Goal: Task Accomplishment & Management: Use online tool/utility

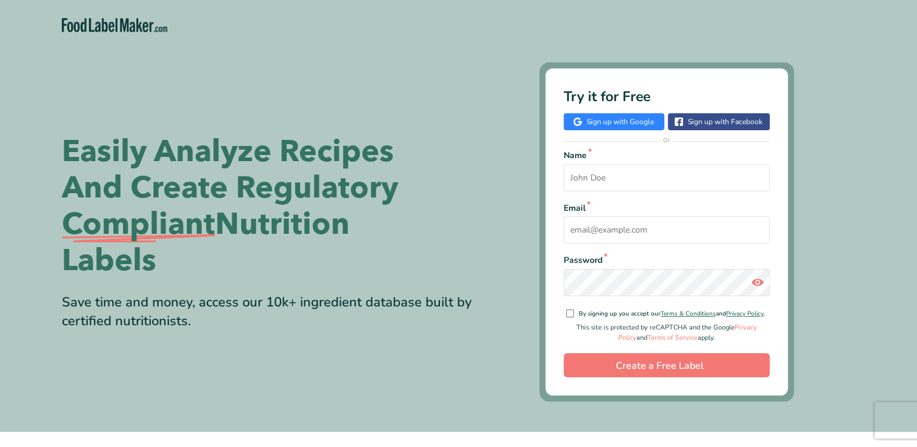
click at [634, 122] on link "Sign up with Google" at bounding box center [614, 121] width 101 height 17
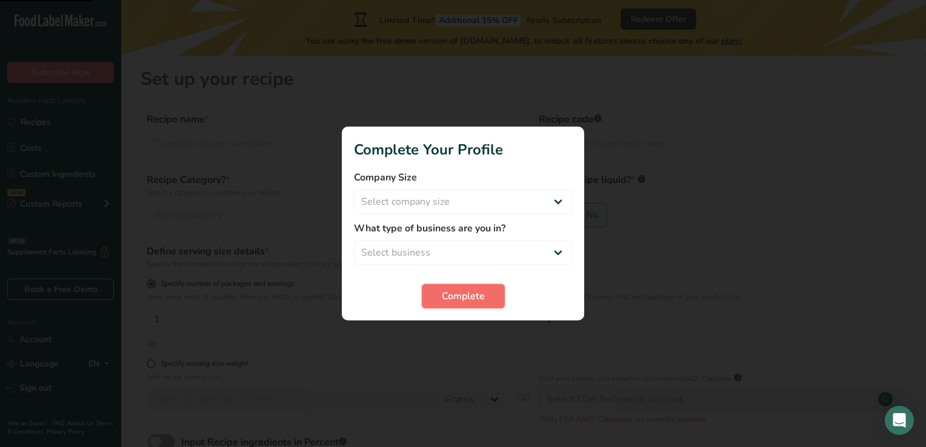
click at [475, 292] on span "Complete" at bounding box center [463, 296] width 43 height 15
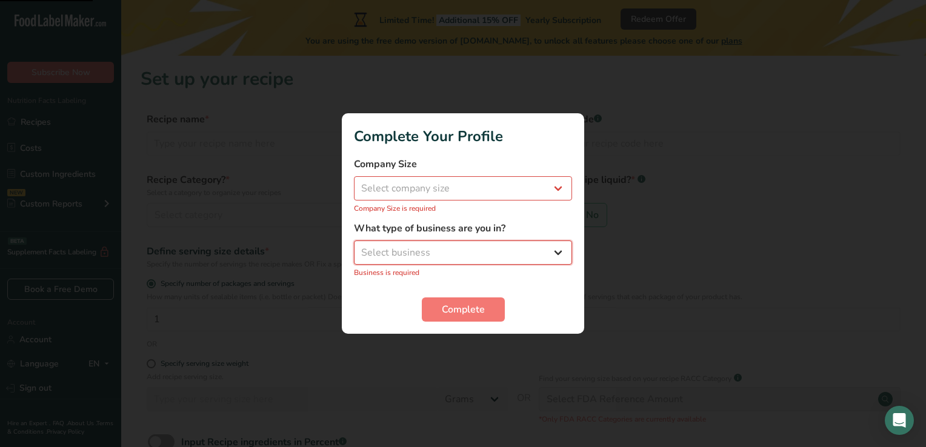
click at [550, 258] on select "Select business Packaged Food Manufacturer Restaurant & Cafe Bakery Meal Plans …" at bounding box center [463, 253] width 218 height 24
select select "8"
click at [354, 247] on select "Select business Packaged Food Manufacturer Restaurant & Cafe Bakery Meal Plans …" at bounding box center [463, 253] width 218 height 24
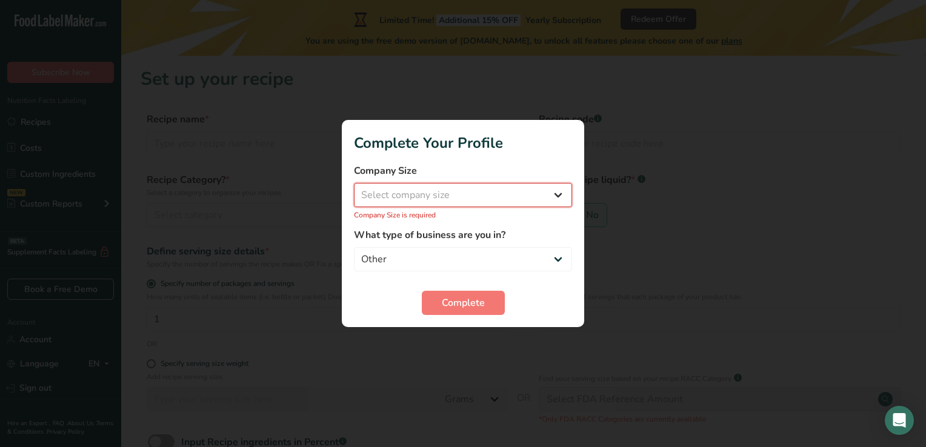
click at [451, 202] on select "Select company size Fewer than 10 Employees 10 to 50 Employees 51 to 500 Employ…" at bounding box center [463, 195] width 218 height 24
click at [432, 282] on form "Company Size Select company size Fewer than 10 Employees 10 to 50 Employees 51 …" at bounding box center [463, 240] width 218 height 152
click at [490, 193] on select "Select company size Fewer than 10 Employees 10 to 50 Employees 51 to 500 Employ…" at bounding box center [463, 195] width 218 height 24
select select "4"
click at [354, 190] on select "Select company size Fewer than 10 Employees 10 to 50 Employees 51 to 500 Employ…" at bounding box center [463, 195] width 218 height 24
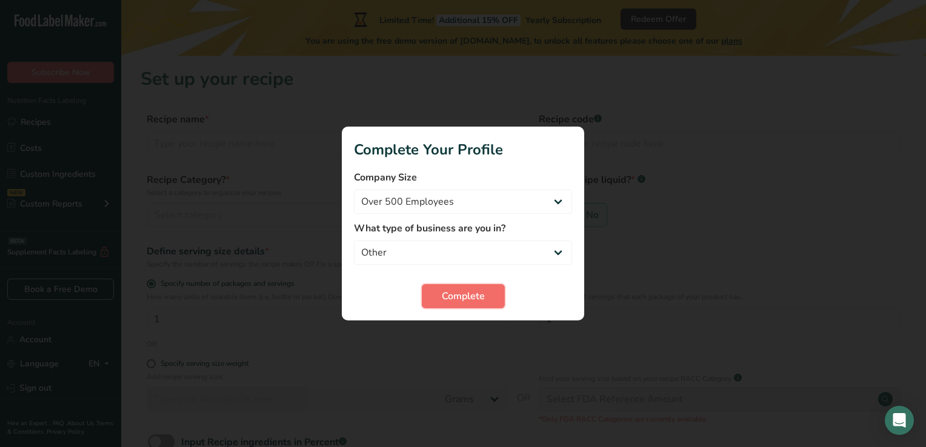
click at [449, 296] on span "Complete" at bounding box center [463, 296] width 43 height 15
click at [470, 282] on form "Company Size Fewer than 10 Employees 10 to 50 Employees 51 to 500 Employees Ove…" at bounding box center [463, 239] width 218 height 138
click at [471, 299] on span "Complete" at bounding box center [463, 296] width 43 height 15
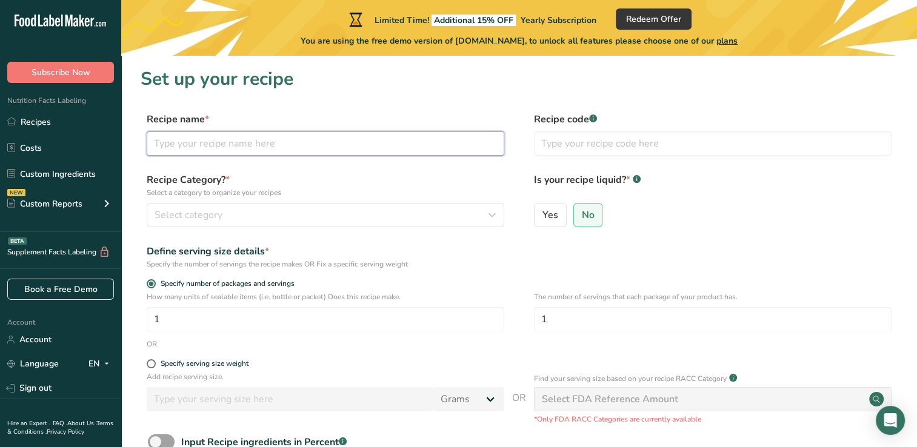
click at [303, 154] on input "text" at bounding box center [326, 144] width 358 height 24
type input "Steak"
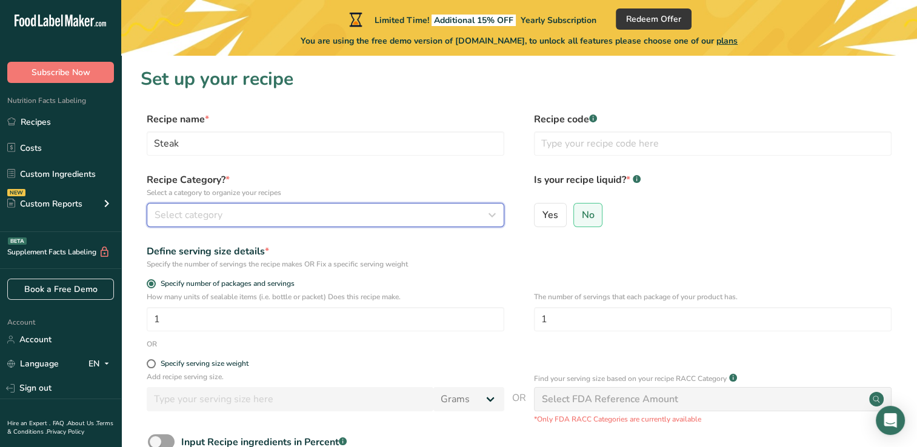
click at [295, 214] on div "Select category" at bounding box center [322, 215] width 335 height 15
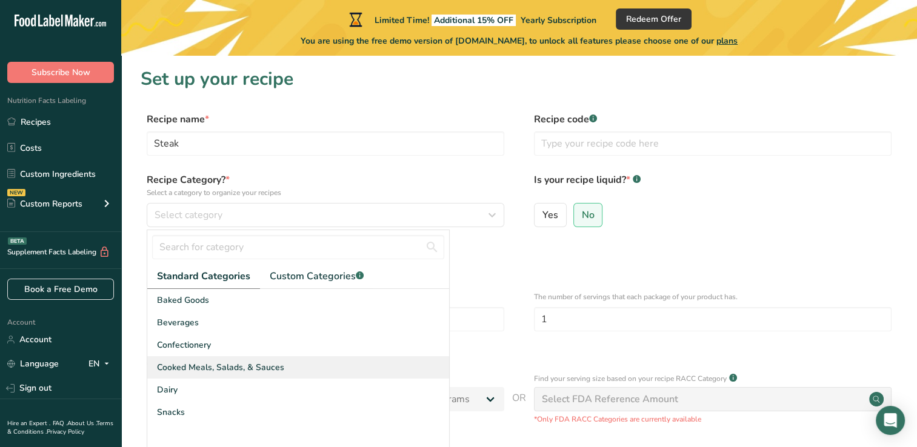
click at [290, 365] on div "Cooked Meals, Salads, & Sauces" at bounding box center [298, 367] width 302 height 22
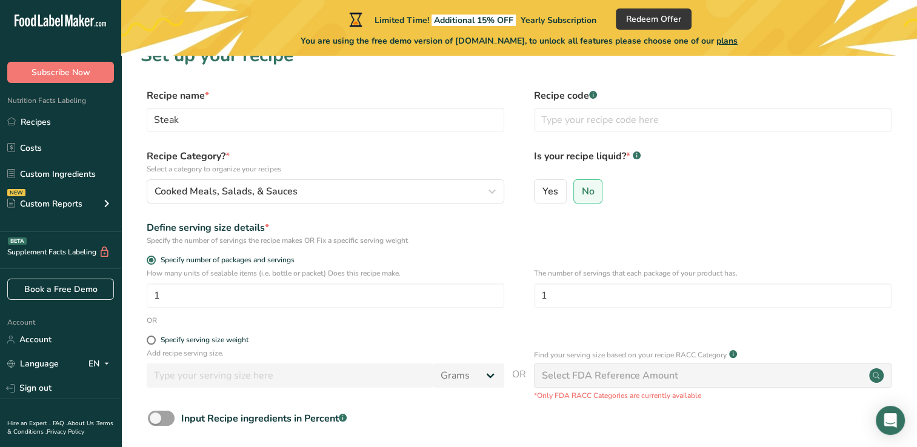
scroll to position [24, 0]
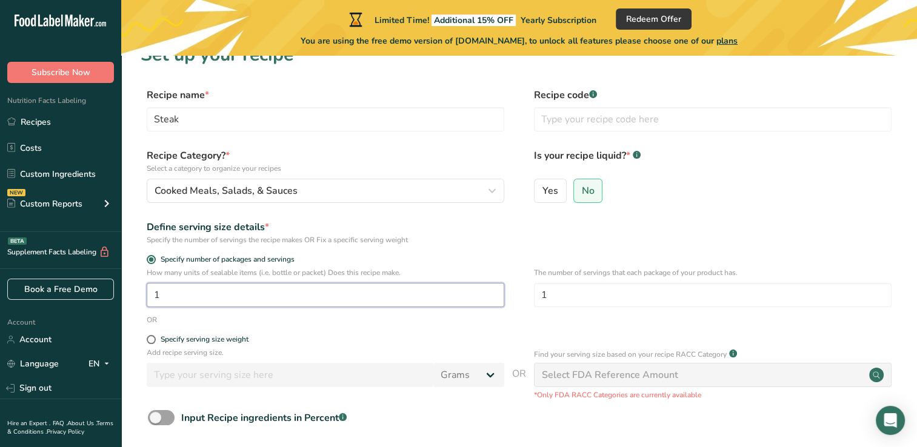
click at [310, 299] on input "1" at bounding box center [326, 295] width 358 height 24
type input "1"
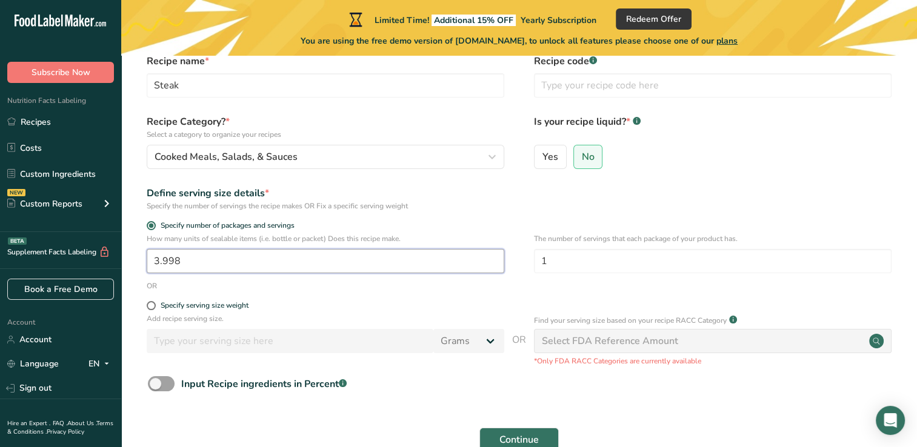
scroll to position [59, 0]
type input "3.998"
click at [153, 302] on span at bounding box center [151, 304] width 9 height 9
click at [153, 302] on input "Specify serving size weight" at bounding box center [151, 305] width 8 height 8
radio input "true"
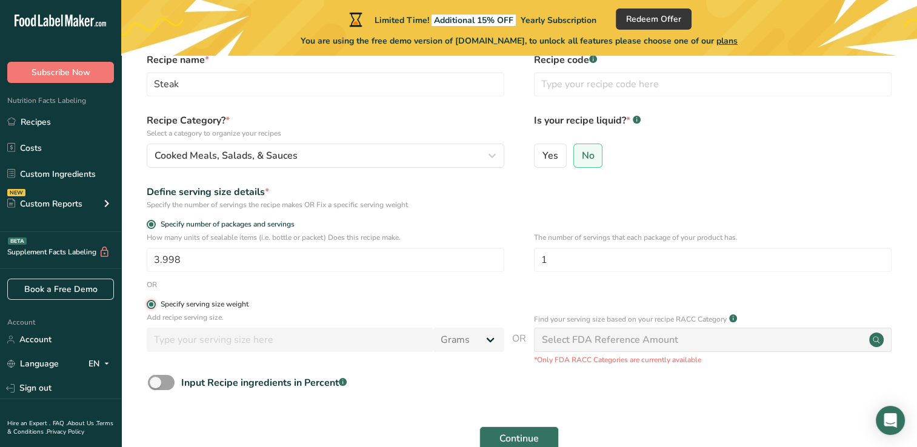
radio input "false"
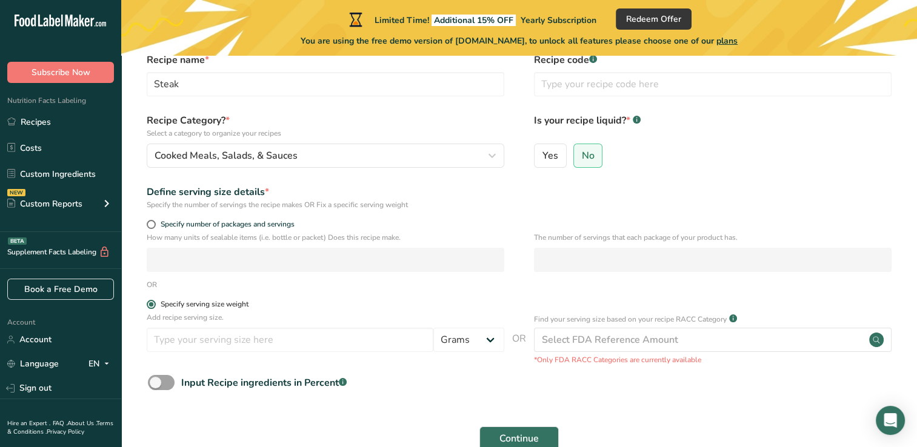
click at [152, 304] on span at bounding box center [151, 304] width 9 height 9
click at [152, 304] on input "Specify serving size weight" at bounding box center [151, 305] width 8 height 8
click at [152, 304] on span at bounding box center [151, 304] width 9 height 9
click at [152, 304] on input "Specify serving size weight" at bounding box center [151, 305] width 8 height 8
click at [265, 344] on input "number" at bounding box center [290, 340] width 287 height 24
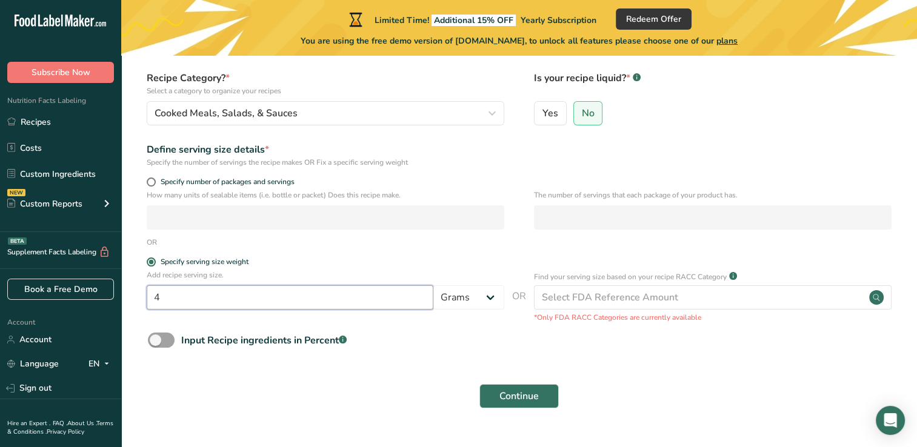
scroll to position [113, 0]
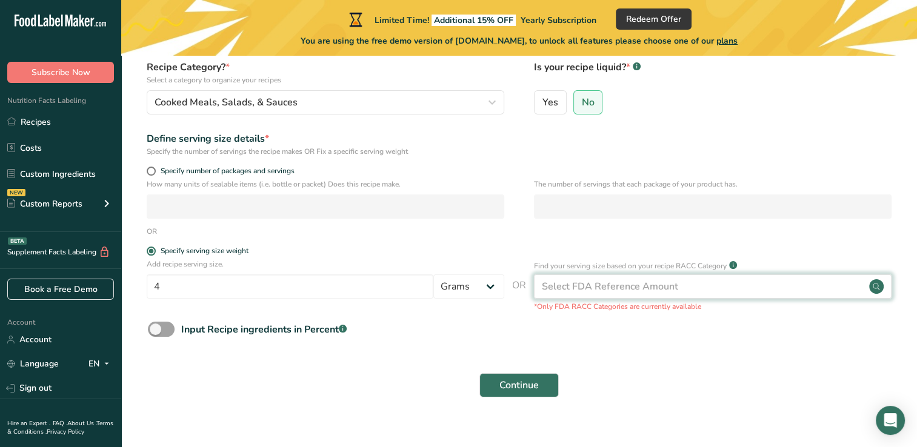
click at [773, 293] on div "Select FDA Reference Amount" at bounding box center [713, 287] width 358 height 24
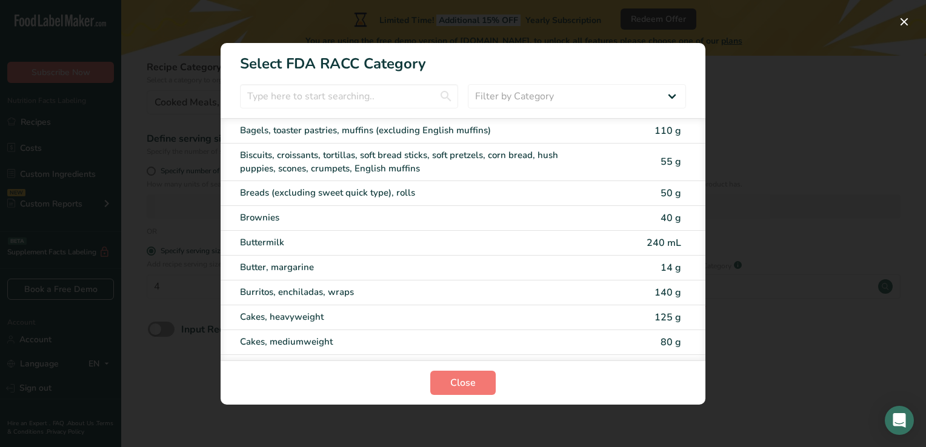
click at [587, 272] on div "Butter, margarine" at bounding box center [442, 268] width 405 height 14
type input "14"
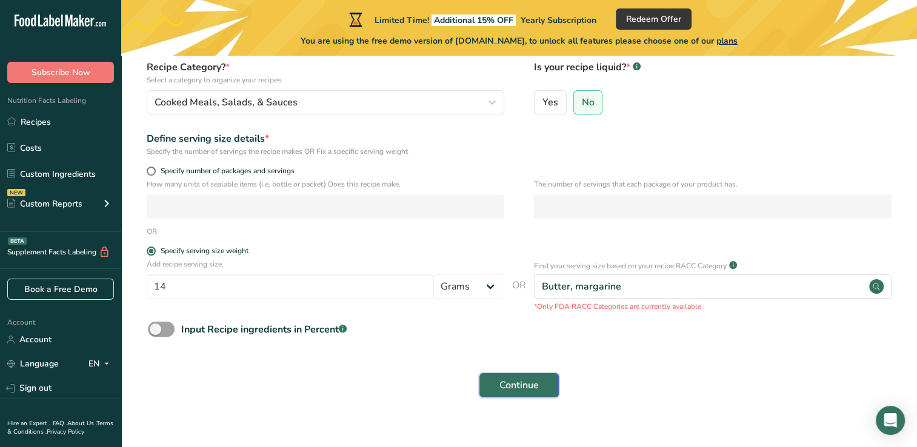
click at [527, 396] on button "Continue" at bounding box center [518, 385] width 79 height 24
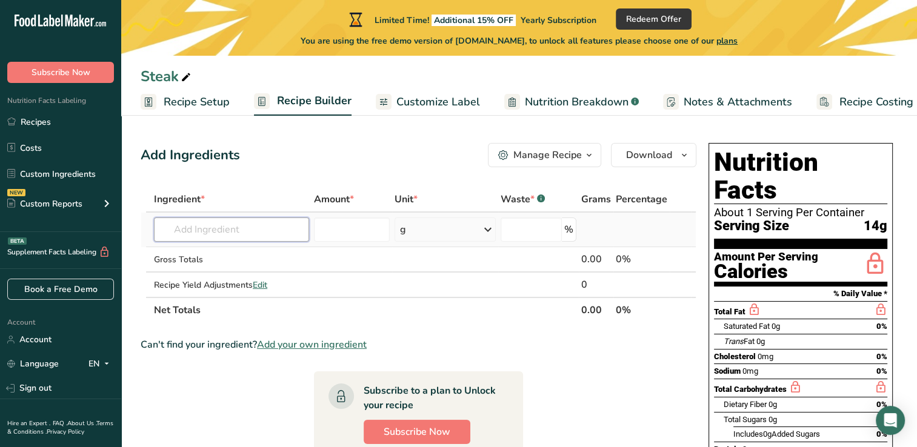
click at [227, 224] on input "text" at bounding box center [231, 230] width 155 height 24
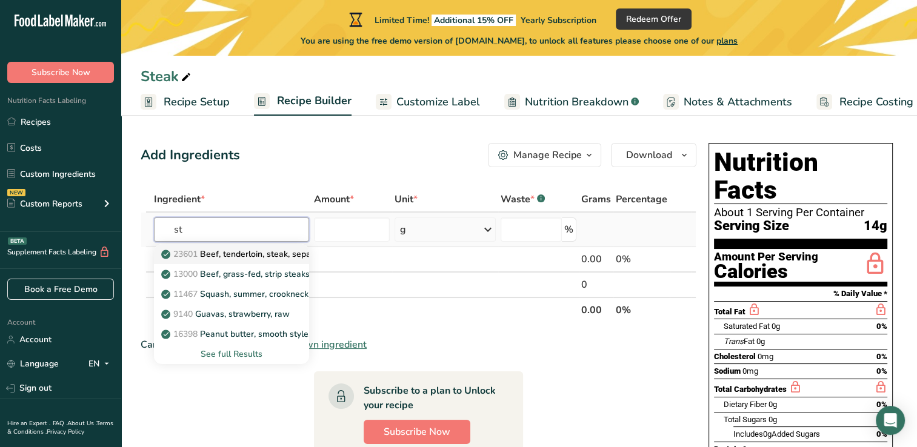
type input "st"
click at [280, 262] on link "23601 Beef, tenderloin, steak, separable lean only, trimmed to 1/8" fat, all gr…" at bounding box center [231, 254] width 155 height 20
type input "Beef, tenderloin, steak, separable lean only, trimmed to 1/8" fat, all grades, …"
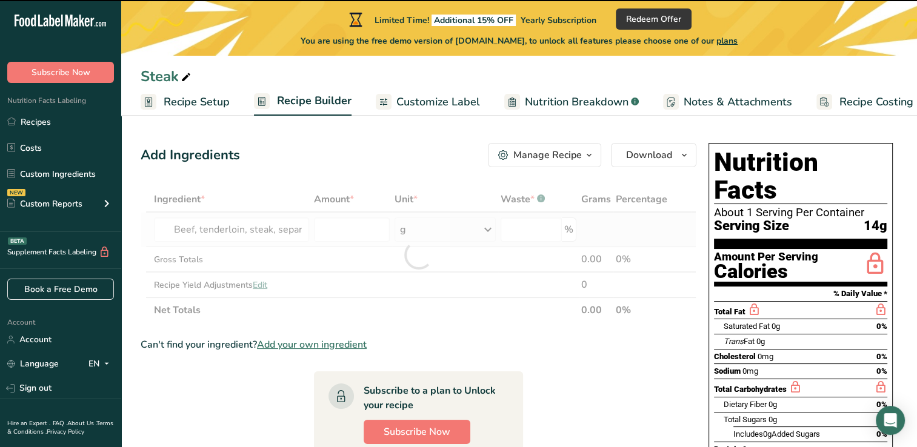
type input "0"
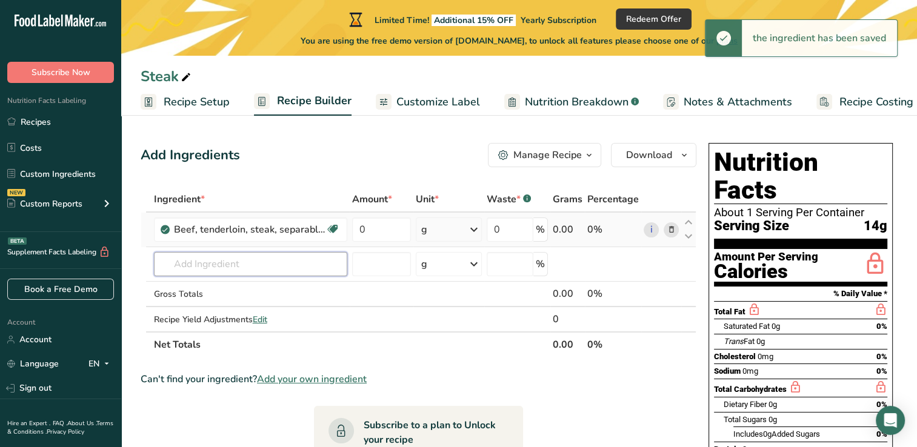
click at [280, 262] on input "text" at bounding box center [250, 264] width 193 height 24
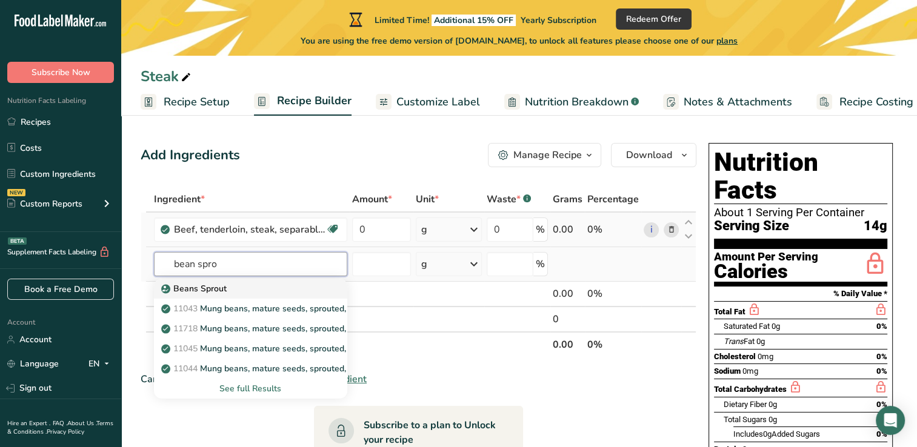
type input "bean spro"
click at [262, 287] on div "Beans Sprout" at bounding box center [241, 288] width 155 height 13
type input "Beans Sprout"
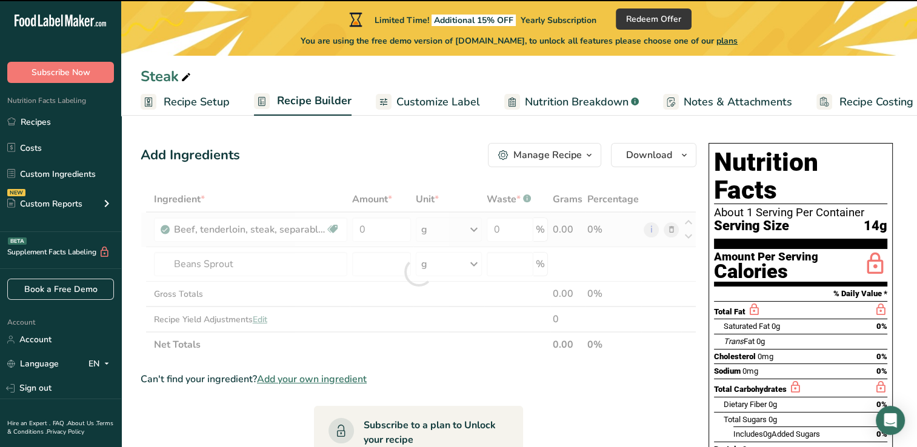
type input "0"
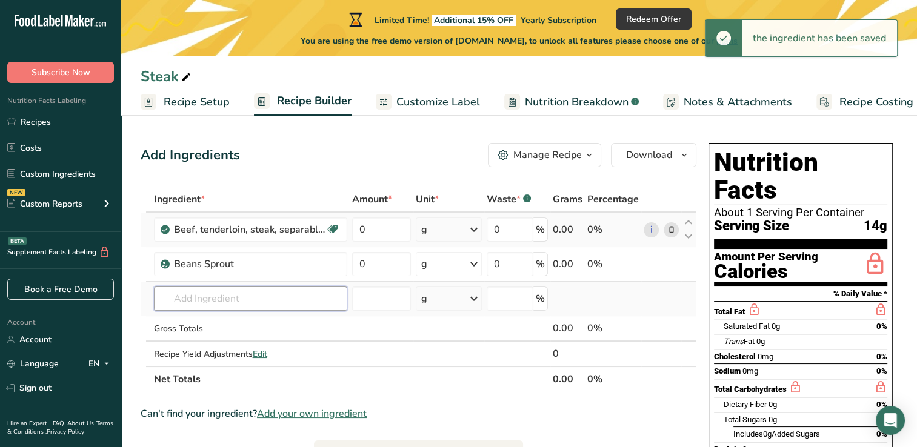
click at [263, 301] on input "text" at bounding box center [250, 299] width 193 height 24
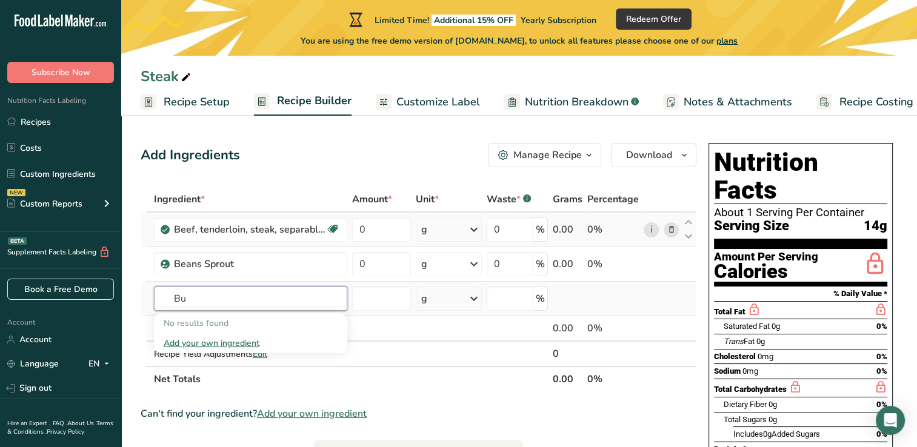
type input "B"
type input "G"
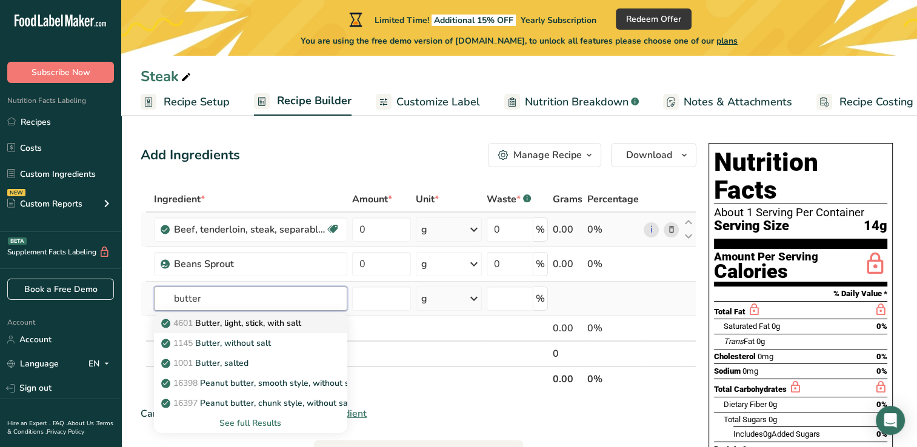
type input "butter"
click at [243, 314] on link "4601 Butter, light, stick, with salt" at bounding box center [250, 323] width 193 height 20
type input "Butter, light, stick, with salt"
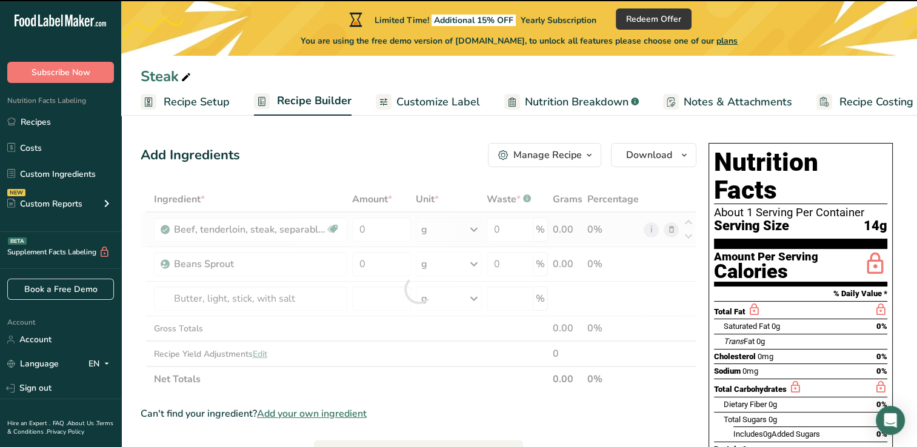
type input "0"
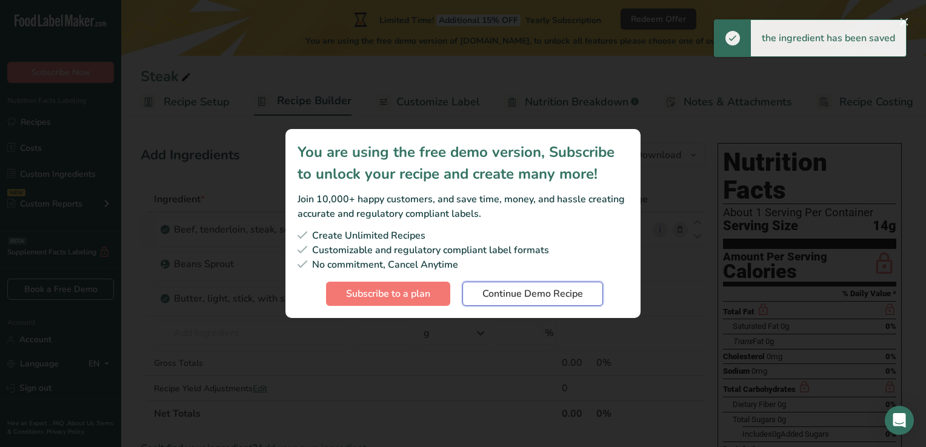
click at [501, 296] on span "Continue Demo Recipe" at bounding box center [532, 294] width 101 height 15
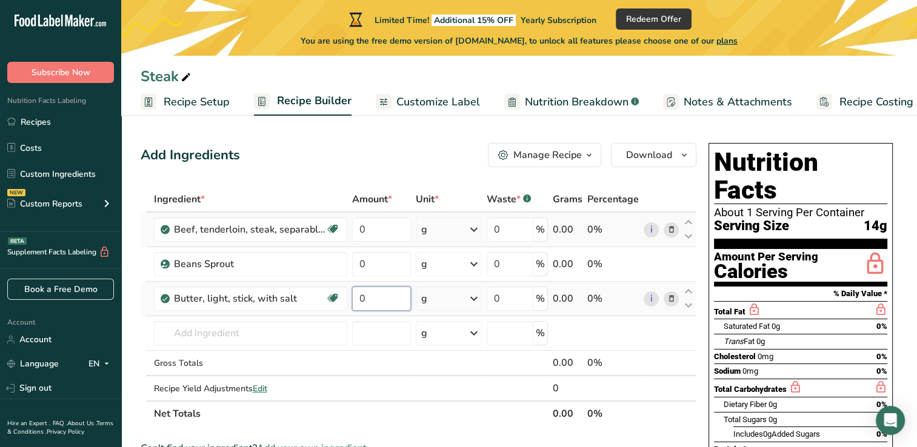
click at [387, 304] on input "0" at bounding box center [381, 299] width 59 height 24
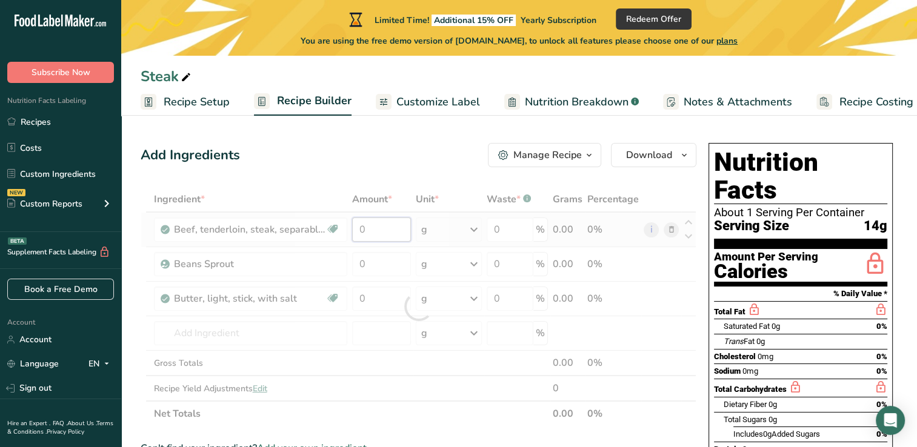
click at [385, 234] on div "Ingredient * Amount * Unit * Waste * .a-a{fill:#347362;}.b-a{fill:#fff;} Grams …" at bounding box center [419, 307] width 556 height 240
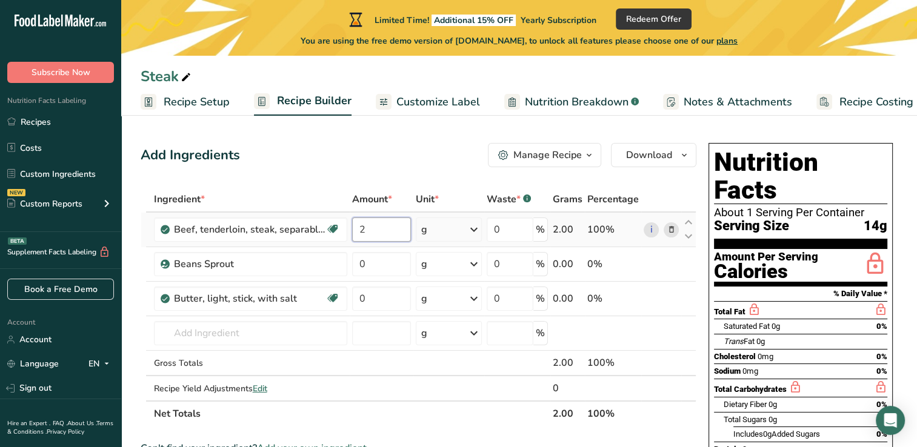
type input "2"
click at [441, 230] on div "Ingredient * Amount * Unit * Waste * .a-a{fill:#347362;}.b-a{fill:#fff;} Grams …" at bounding box center [419, 307] width 556 height 240
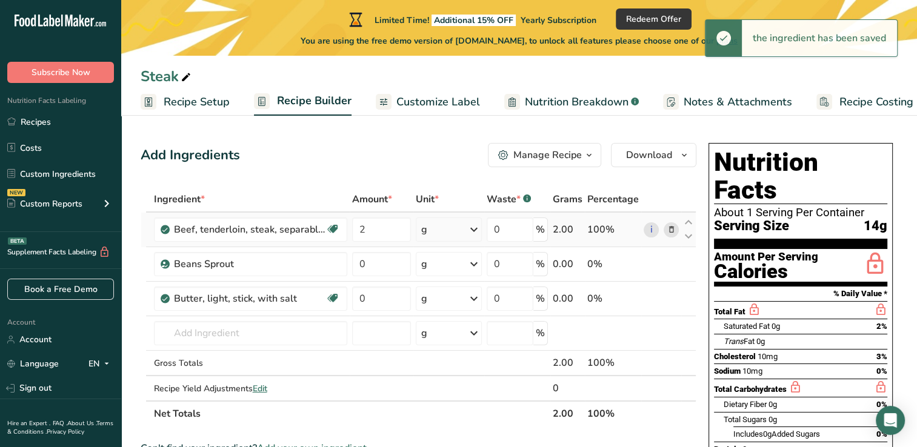
click at [470, 229] on icon at bounding box center [474, 230] width 15 height 22
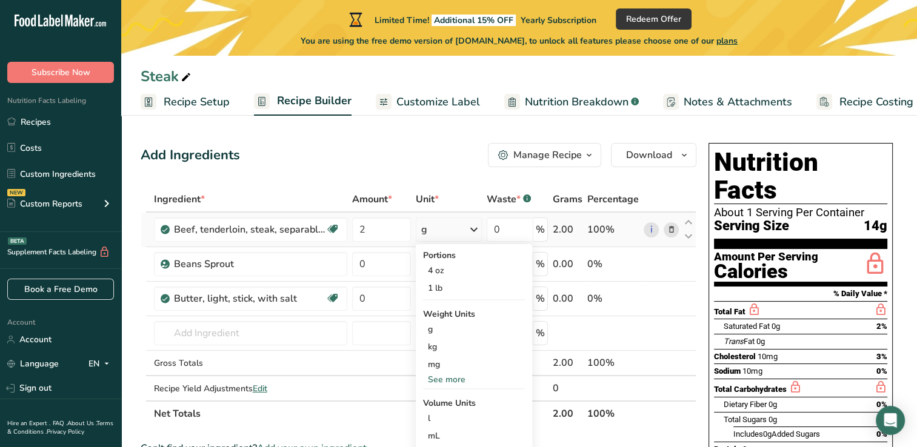
click at [468, 219] on icon at bounding box center [474, 230] width 15 height 22
click at [512, 228] on input "0" at bounding box center [510, 230] width 47 height 24
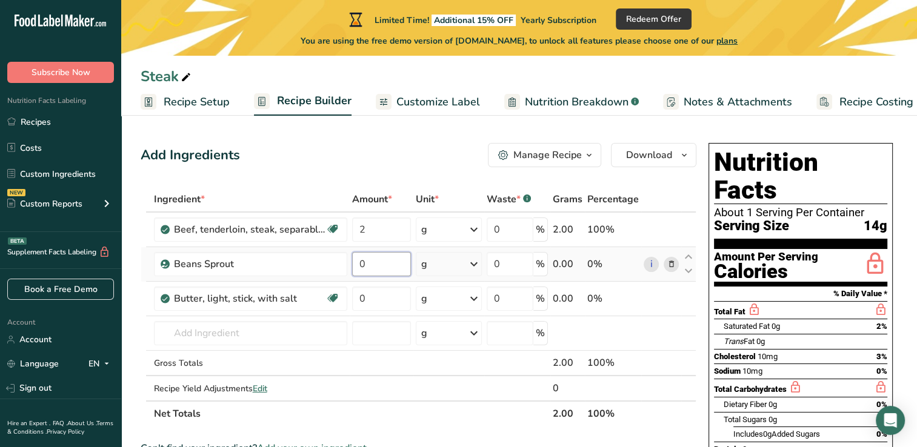
click at [399, 267] on div "Ingredient * Amount * Unit * Waste * .a-a{fill:#347362;}.b-a{fill:#fff;} Grams …" at bounding box center [419, 307] width 556 height 240
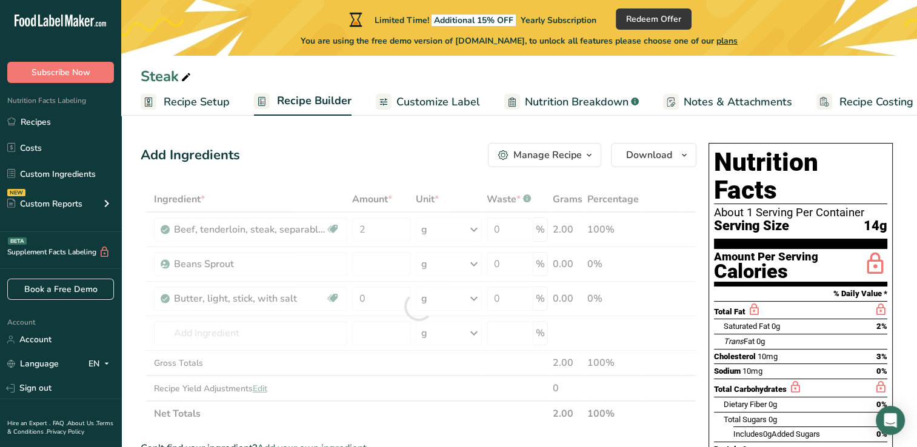
type input "0"
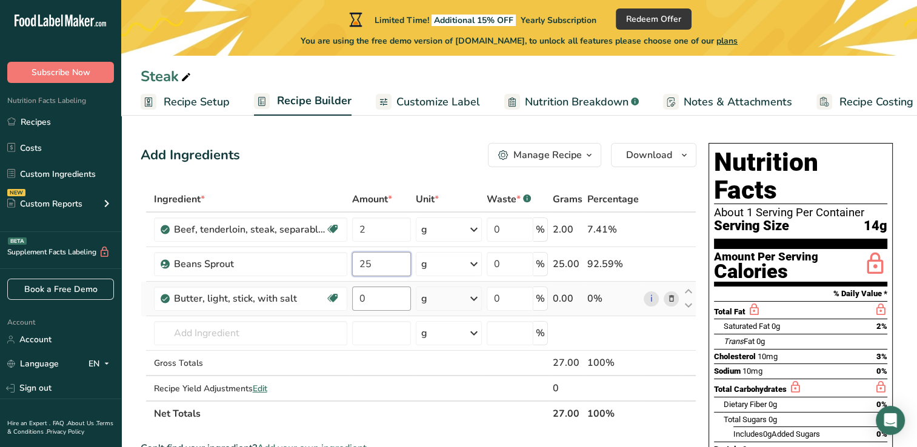
type input "25"
click at [390, 304] on div "Ingredient * Amount * Unit * Waste * .a-a{fill:#347362;}.b-a{fill:#fff;} Grams …" at bounding box center [419, 307] width 556 height 240
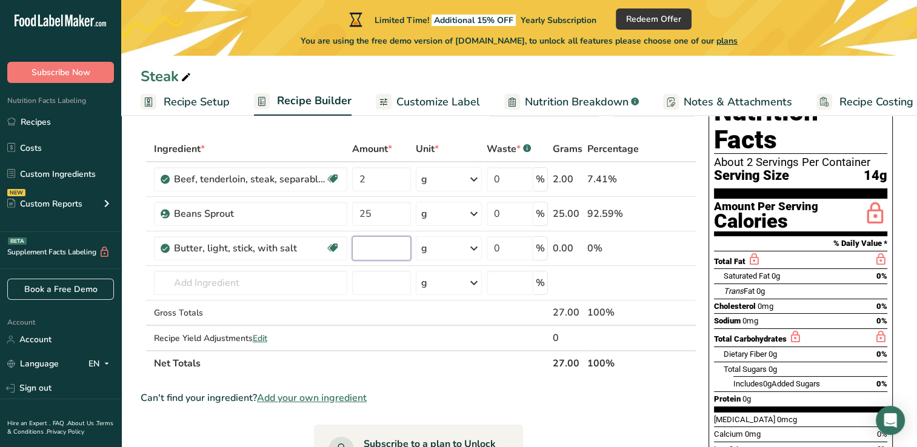
scroll to position [51, 0]
type input "1"
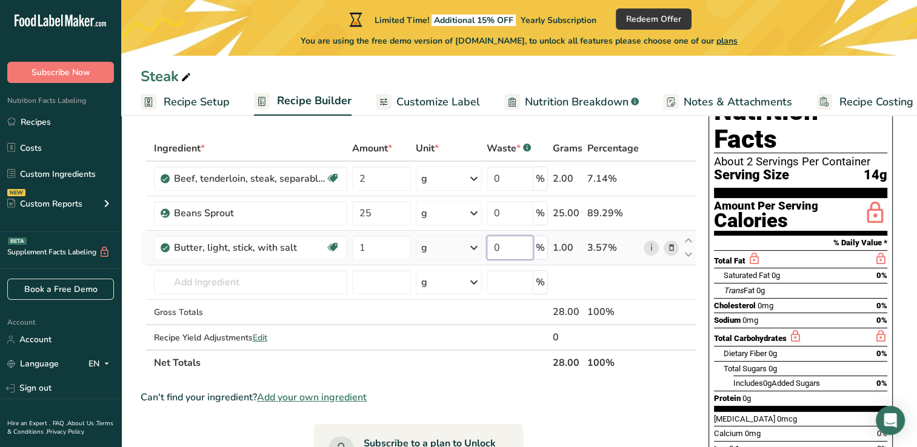
click at [515, 248] on div "Ingredient * Amount * Unit * Waste * .a-a{fill:#347362;}.b-a{fill:#fff;} Grams …" at bounding box center [419, 256] width 556 height 240
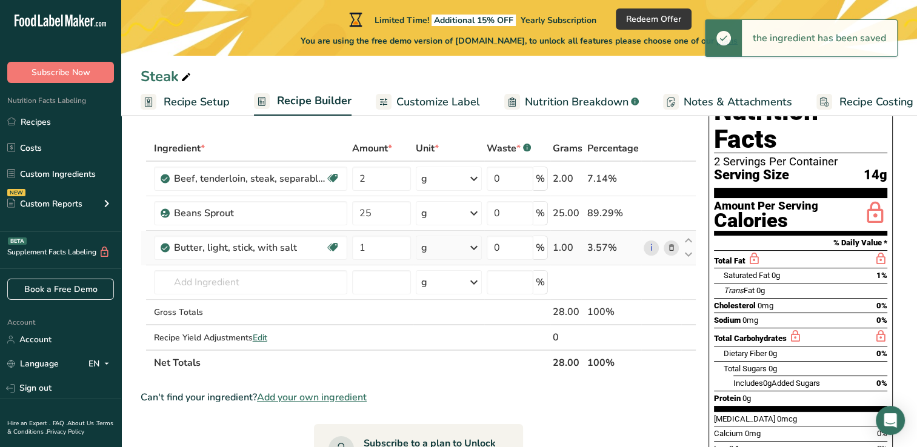
click at [463, 247] on div "Ingredient * Amount * Unit * Waste * .a-a{fill:#347362;}.b-a{fill:#fff;} Grams …" at bounding box center [419, 256] width 556 height 240
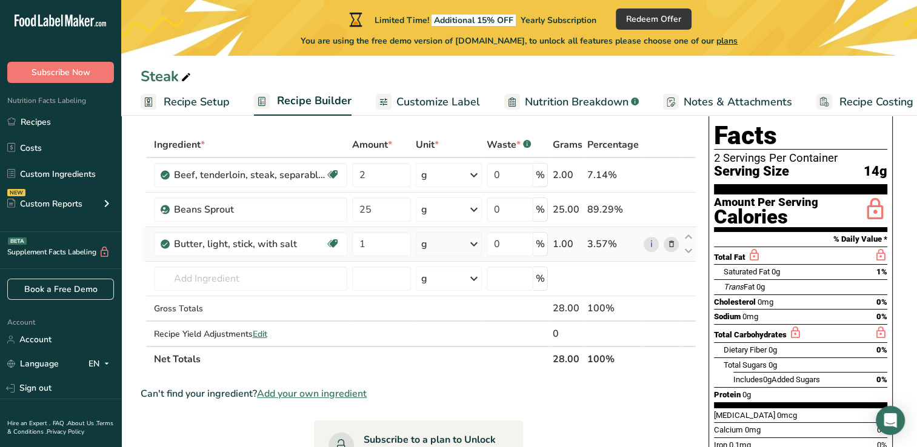
scroll to position [55, 0]
click at [513, 239] on input "0" at bounding box center [510, 244] width 47 height 24
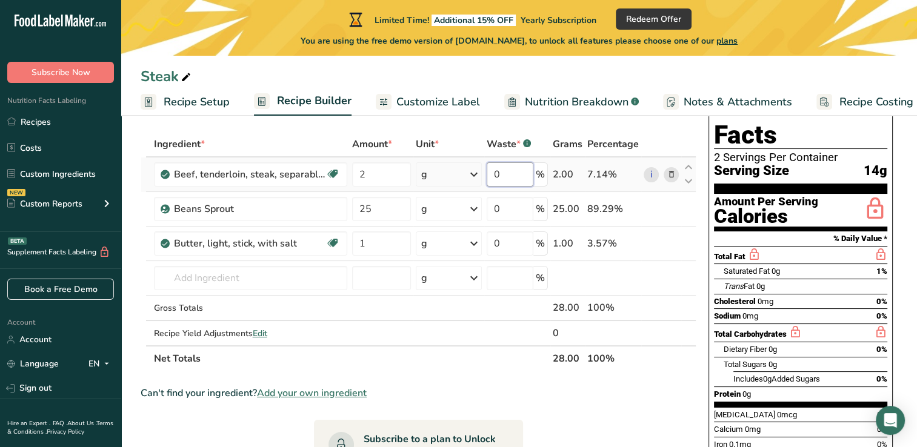
click at [516, 172] on div "Ingredient * Amount * Unit * Waste * .a-a{fill:#347362;}.b-a{fill:#fff;} Grams …" at bounding box center [419, 252] width 556 height 240
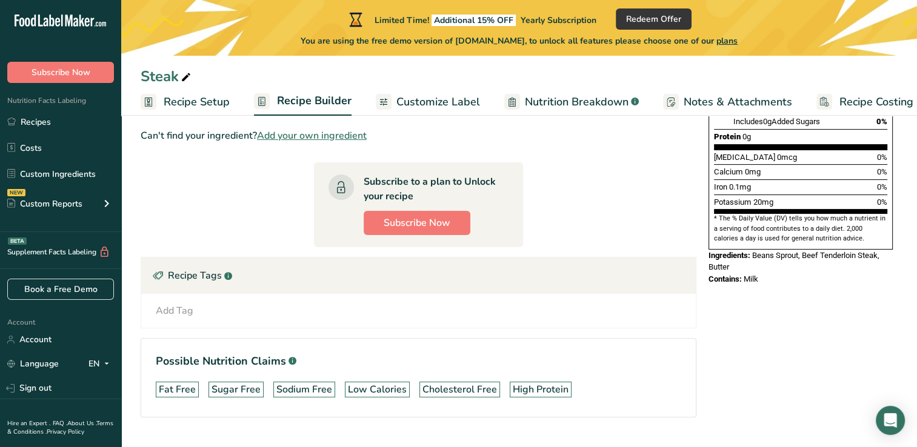
scroll to position [312, 0]
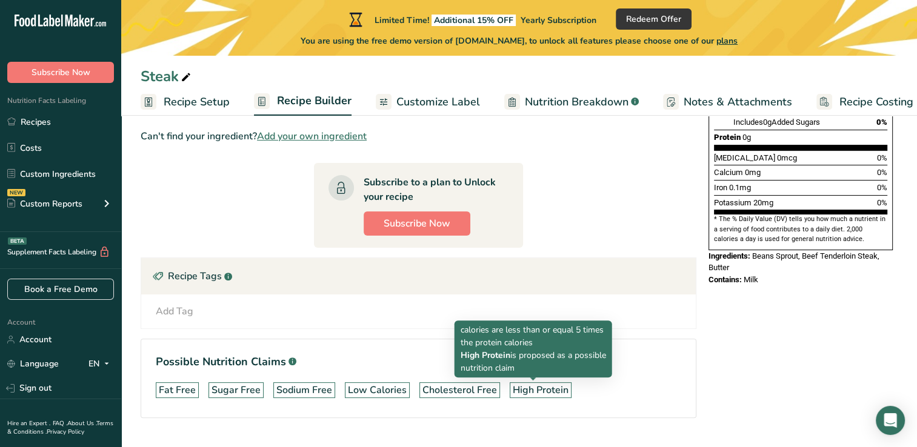
click at [525, 385] on div "High Protein" at bounding box center [541, 390] width 56 height 15
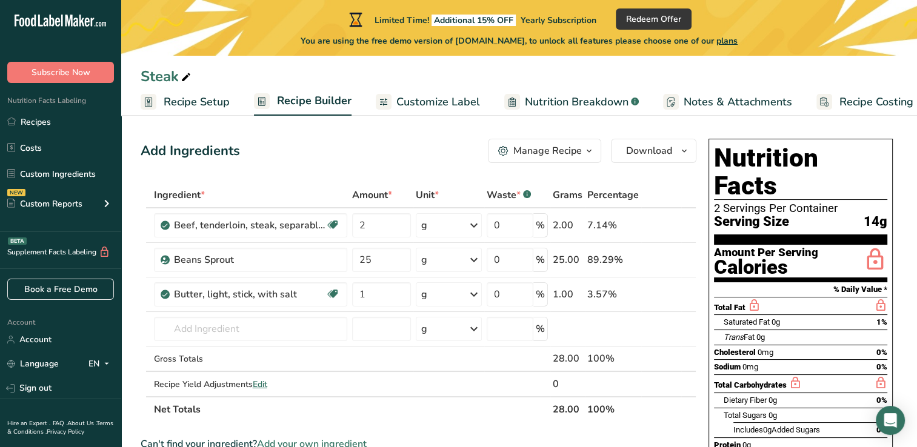
scroll to position [2, 0]
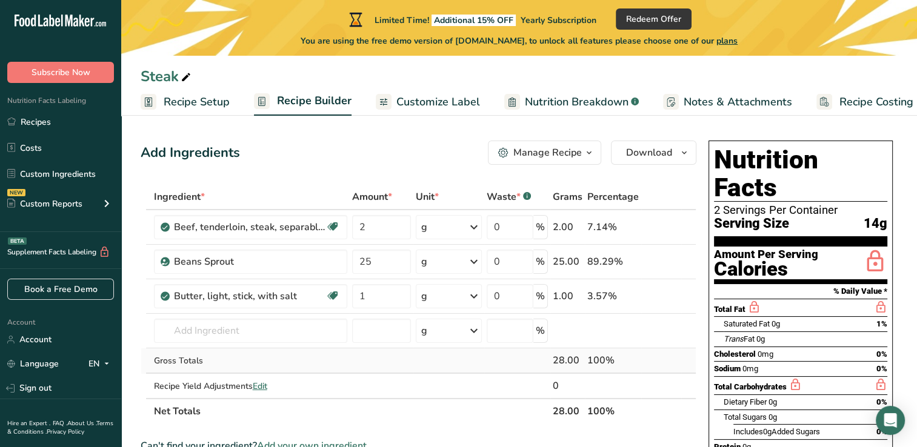
drag, startPoint x: 885, startPoint y: 336, endPoint x: 686, endPoint y: 369, distance: 202.2
click at [686, 369] on td at bounding box center [688, 361] width 15 height 25
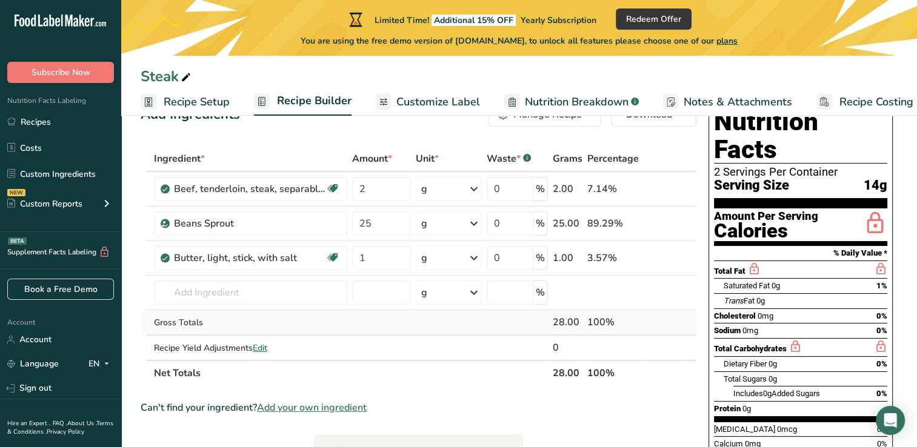
scroll to position [25, 0]
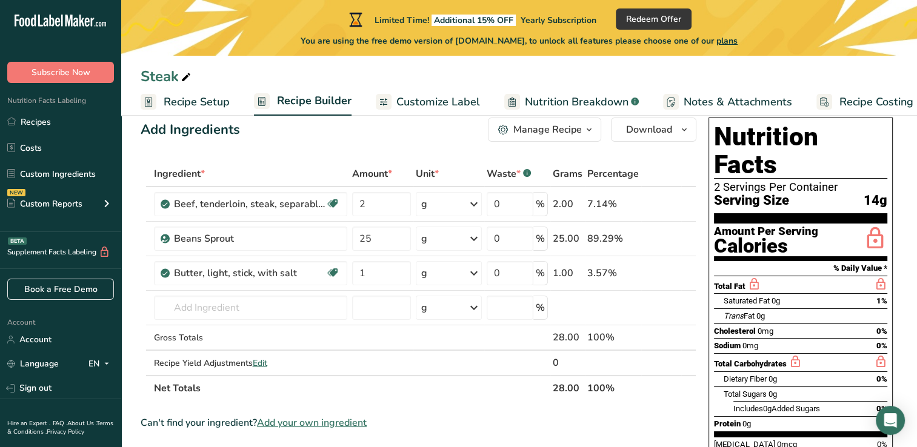
click at [794, 276] on div "Total Fat" at bounding box center [800, 285] width 173 height 18
click at [843, 276] on div "Total Fat" at bounding box center [800, 285] width 173 height 18
click at [893, 272] on div "Nutrition Facts 2 Servings Per Container Serving Size 14g Amount Per Serving Ca…" at bounding box center [801, 345] width 194 height 465
click at [884, 296] on span "1%" at bounding box center [881, 300] width 11 height 9
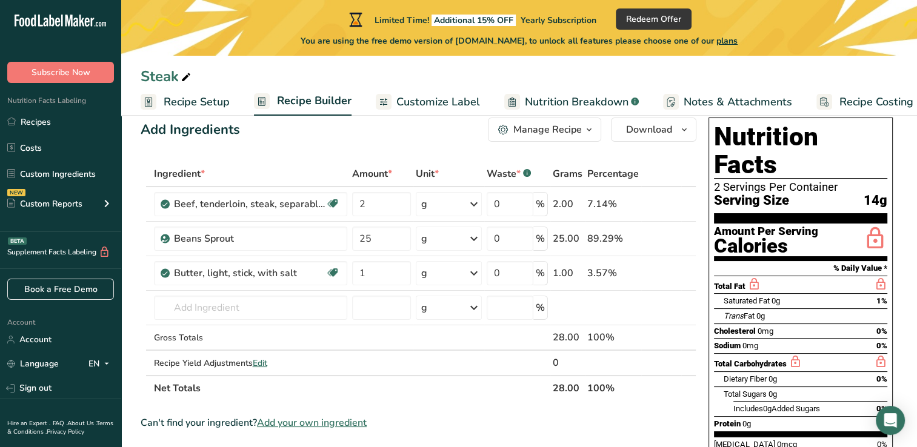
click at [885, 327] on span "0%" at bounding box center [881, 331] width 11 height 9
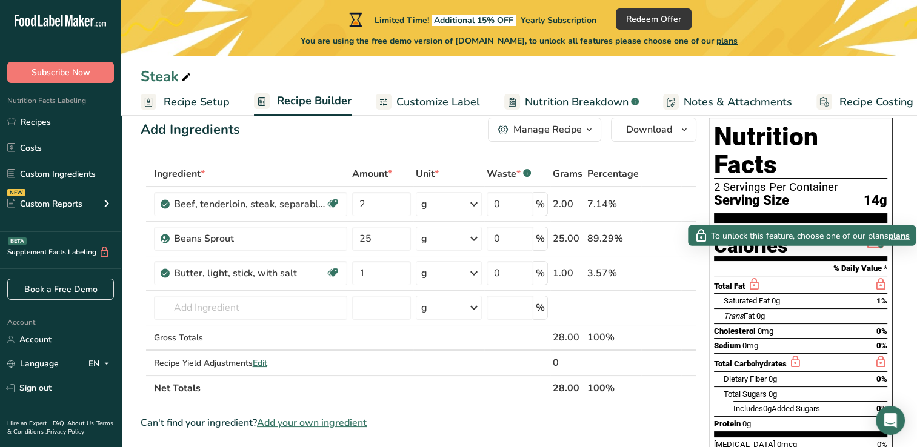
click at [882, 277] on icon at bounding box center [880, 284] width 13 height 15
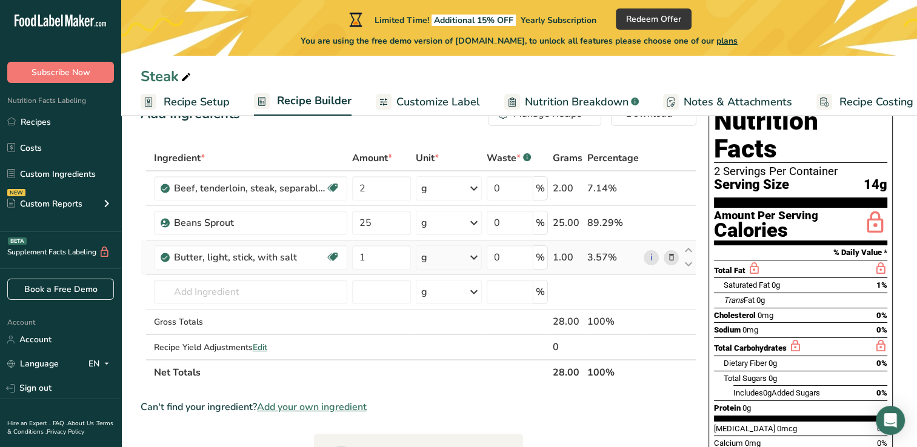
scroll to position [0, 0]
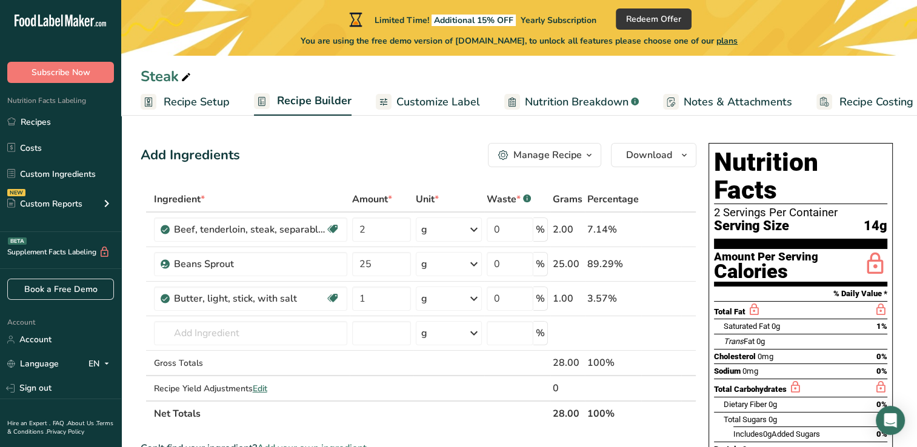
click at [906, 273] on section "Add Ingredients Manage Recipe Delete Recipe Duplicate Recipe Scale Recipe Save …" at bounding box center [519, 454] width 796 height 670
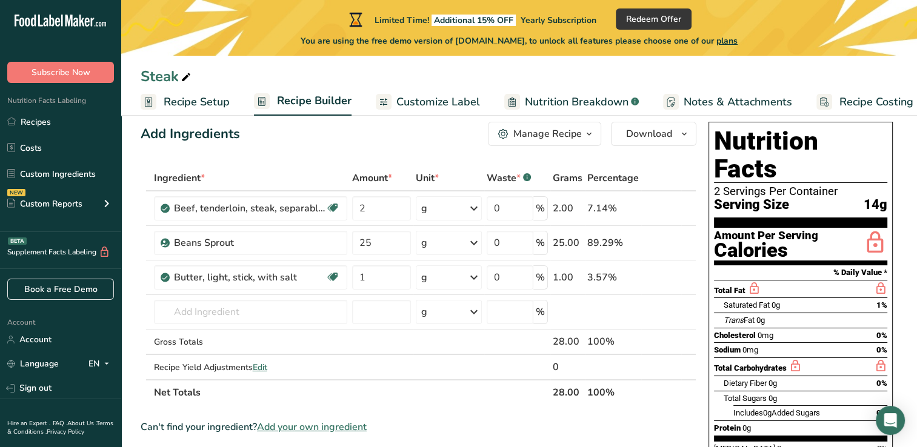
scroll to position [20, 0]
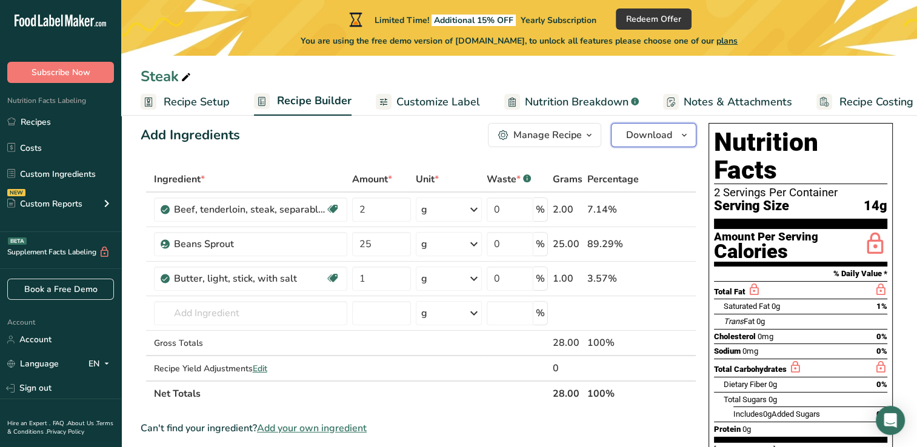
click at [672, 132] on span "Download" at bounding box center [649, 135] width 46 height 15
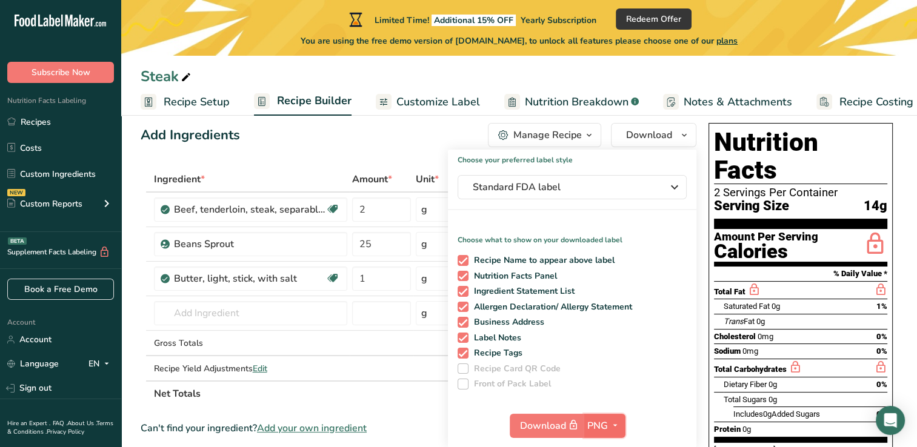
click at [611, 426] on icon "button" at bounding box center [615, 425] width 10 height 15
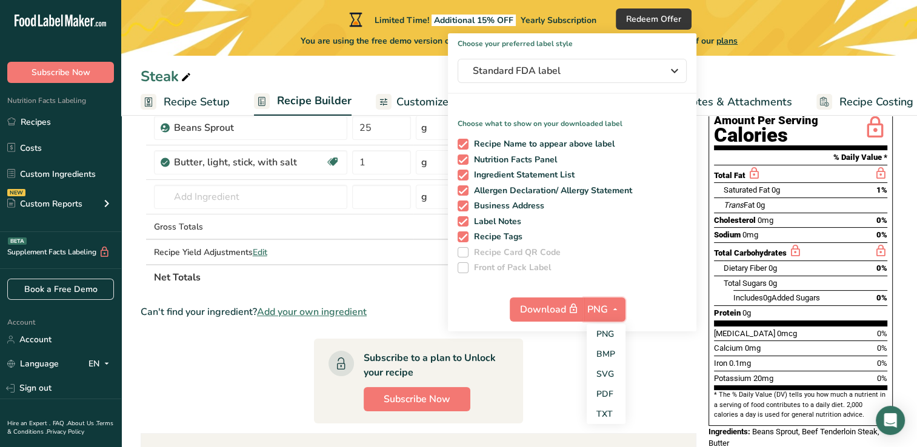
scroll to position [136, 0]
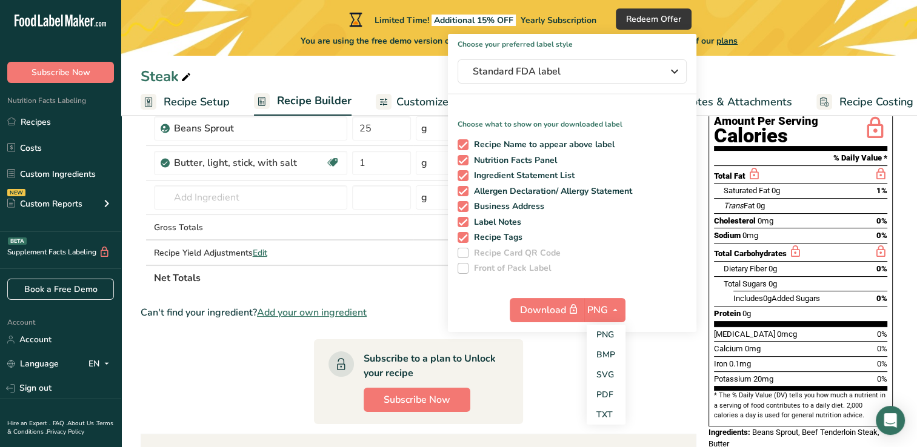
click at [671, 338] on section "Ingredient * Amount * Unit * Waste * .a-a{fill:#347362;}.b-a{fill:#fff;} Grams …" at bounding box center [419, 332] width 556 height 563
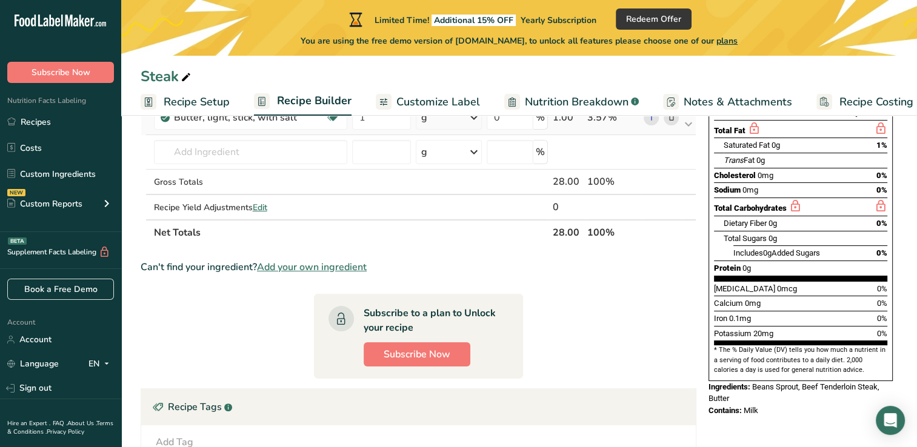
scroll to position [0, 0]
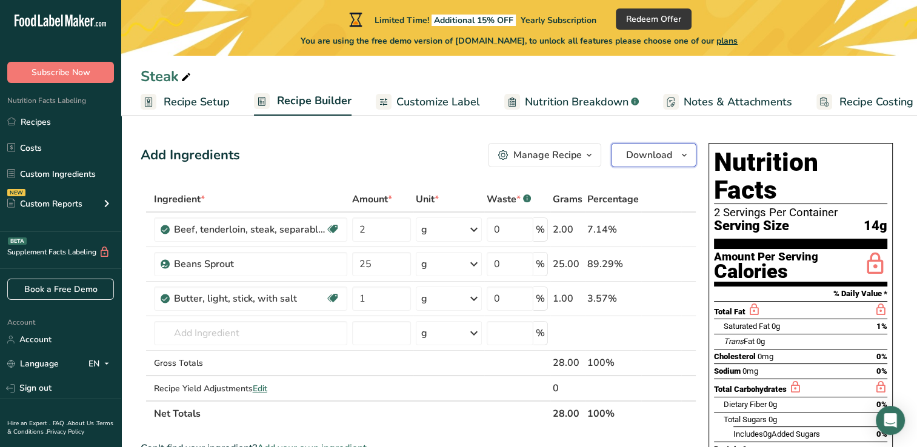
click at [649, 158] on span "Download" at bounding box center [649, 155] width 46 height 15
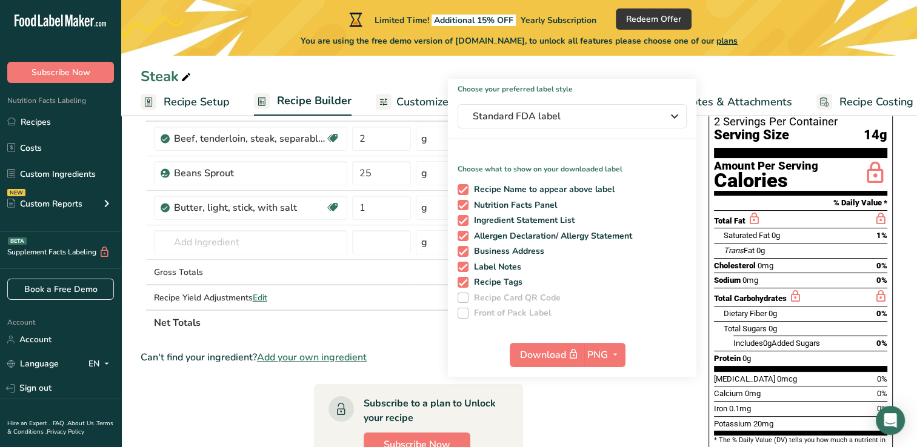
scroll to position [90, 0]
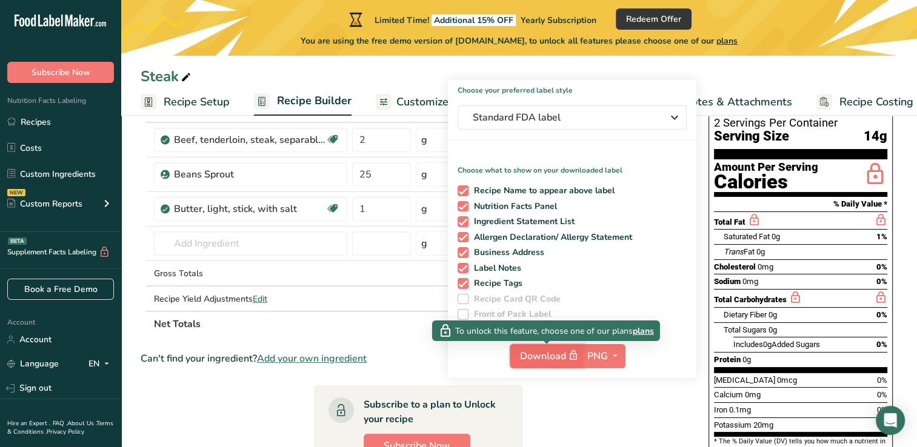
click at [543, 367] on button "Download" at bounding box center [547, 356] width 74 height 24
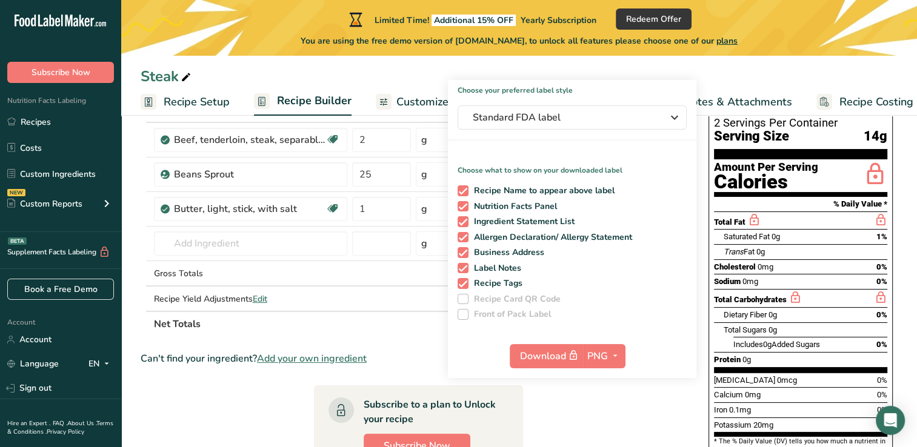
click at [718, 68] on div "Steak" at bounding box center [519, 76] width 796 height 22
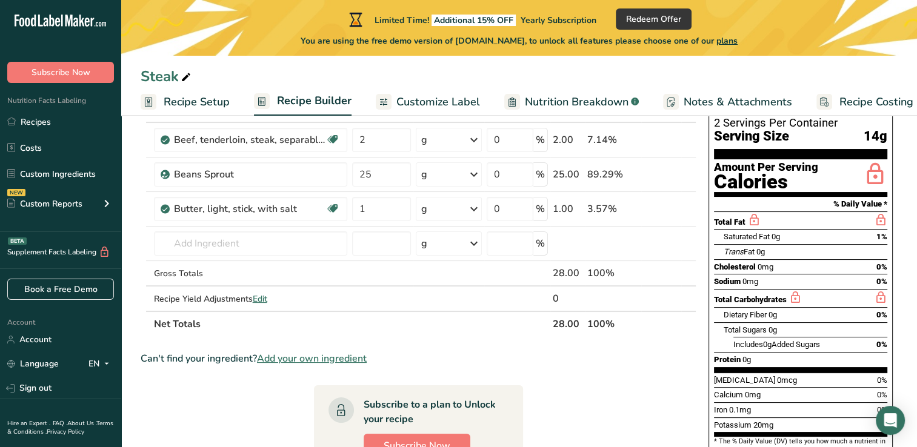
click at [612, 99] on span "Nutrition Breakdown" at bounding box center [577, 102] width 104 height 16
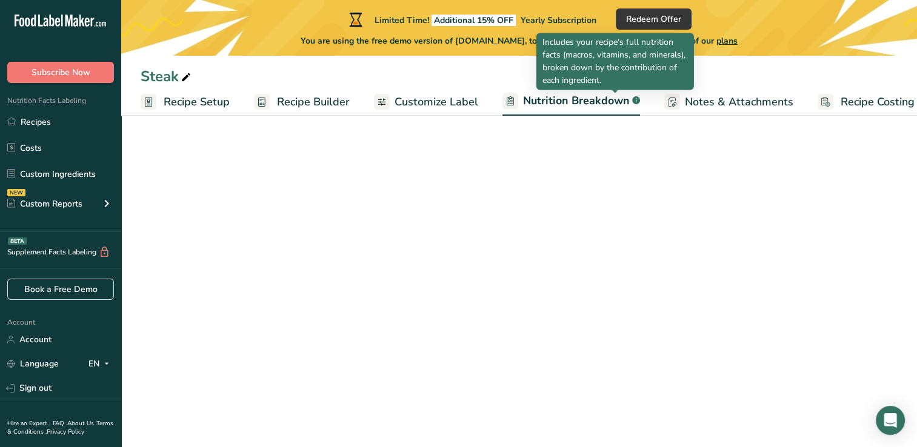
scroll to position [0, 16]
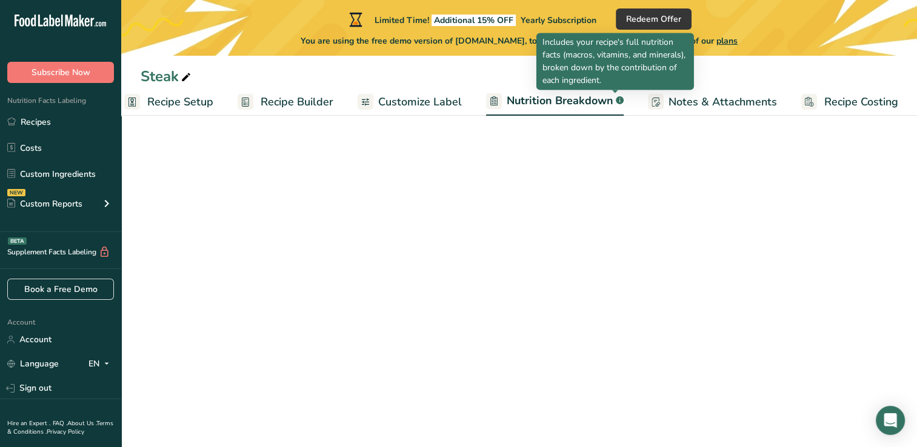
select select "Calories"
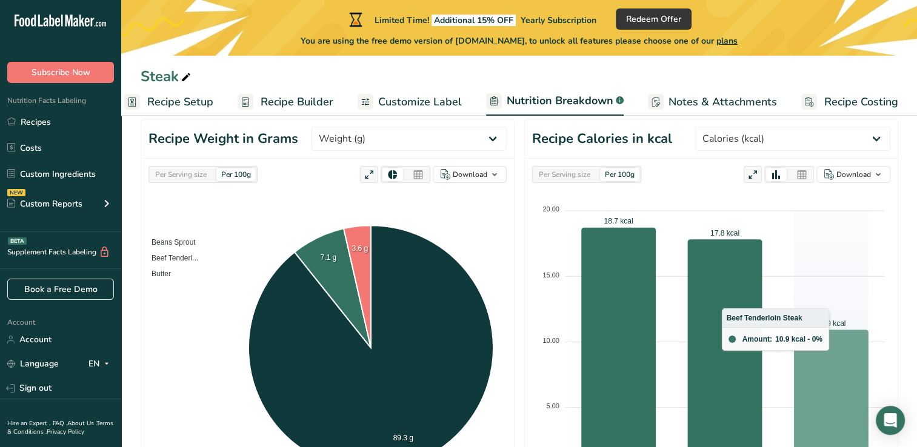
scroll to position [121, 0]
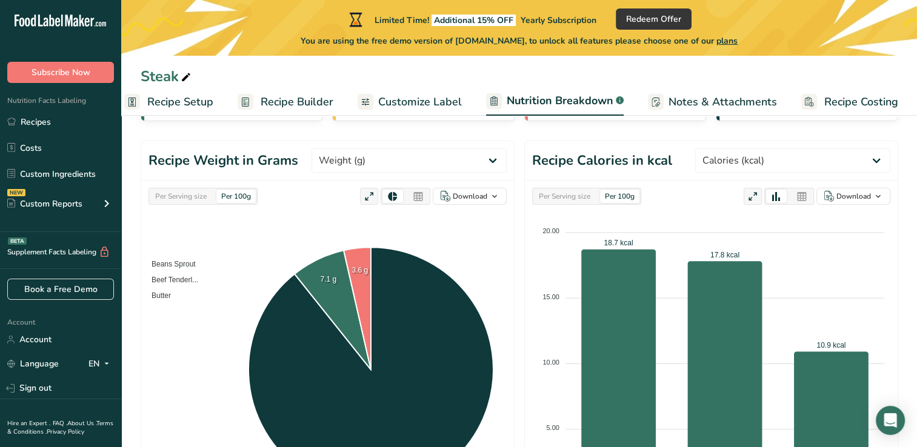
click at [322, 103] on span "Recipe Builder" at bounding box center [297, 102] width 73 height 16
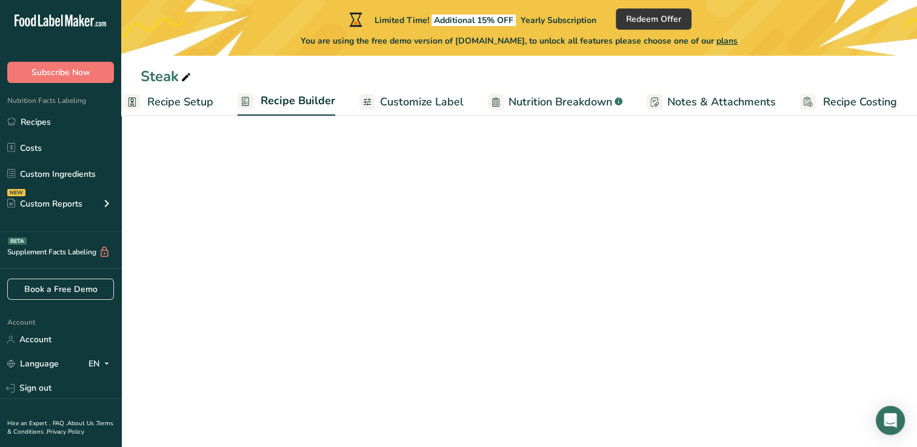
scroll to position [0, 15]
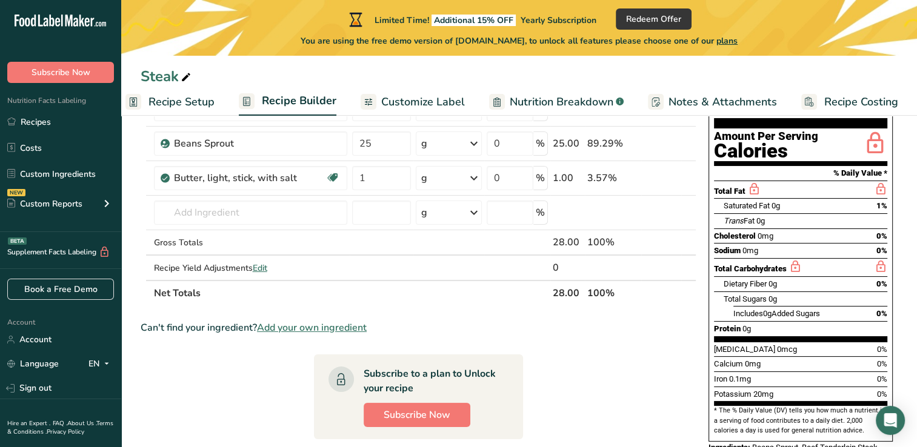
click at [424, 105] on span "Customize Label" at bounding box center [423, 102] width 84 height 16
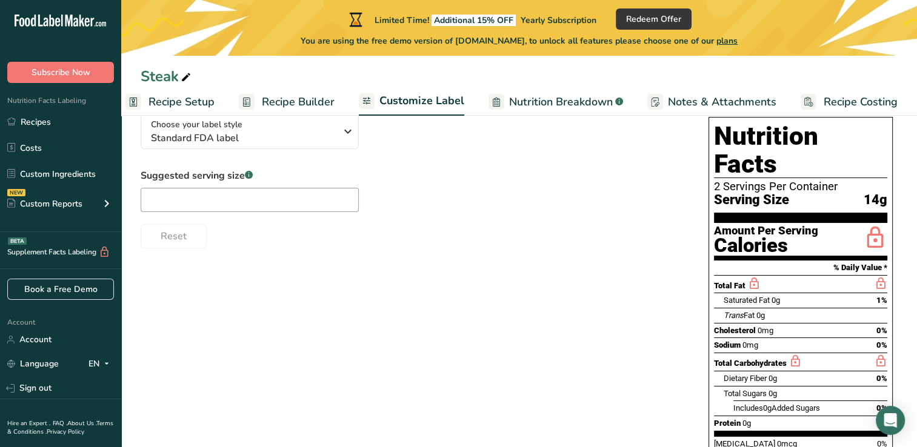
scroll to position [102, 0]
